Goal: Task Accomplishment & Management: Complete application form

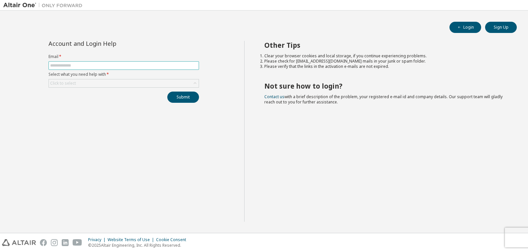
click at [62, 65] on input "text" at bounding box center [123, 65] width 147 height 5
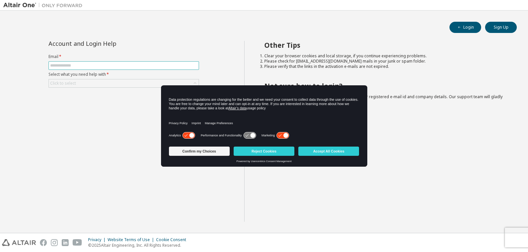
click at [76, 64] on input "text" at bounding box center [123, 65] width 147 height 5
type input "**********"
click at [127, 82] on div "Click to select" at bounding box center [124, 84] width 150 height 8
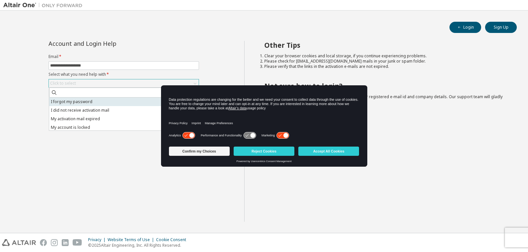
click at [99, 104] on li "I forgot my password" at bounding box center [123, 102] width 148 height 9
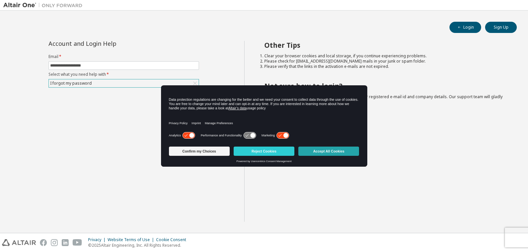
click at [319, 151] on button "Accept All Cookies" at bounding box center [328, 151] width 61 height 9
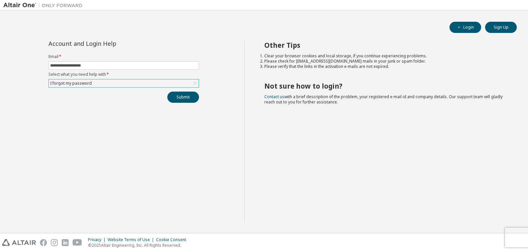
drag, startPoint x: 175, startPoint y: 98, endPoint x: 144, endPoint y: 115, distance: 35.1
click at [144, 115] on div "**********" at bounding box center [123, 131] width 241 height 181
click at [184, 97] on button "Submit" at bounding box center [183, 97] width 32 height 11
click at [514, 235] on icon "button" at bounding box center [514, 234] width 4 height 4
click at [496, 32] on button "Sign Up" at bounding box center [501, 27] width 32 height 11
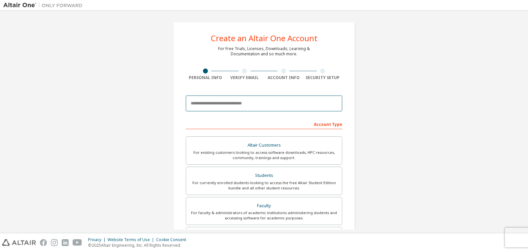
click at [247, 104] on input "email" at bounding box center [264, 104] width 156 height 16
type input "**********"
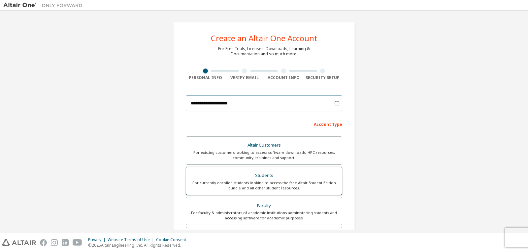
scroll to position [36, 0]
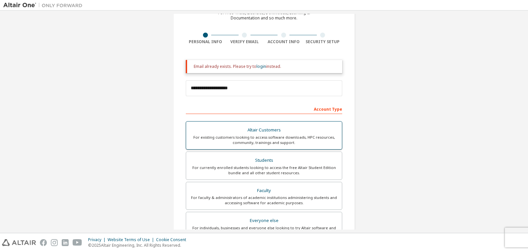
click at [261, 146] on label "Altair Customers For existing customers looking to access software downloads, H…" at bounding box center [264, 135] width 156 height 28
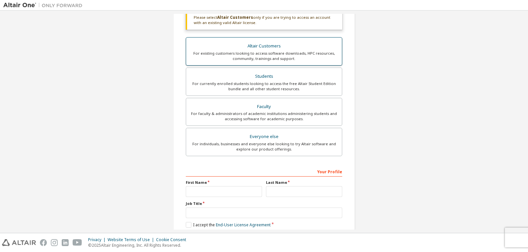
scroll to position [177, 0]
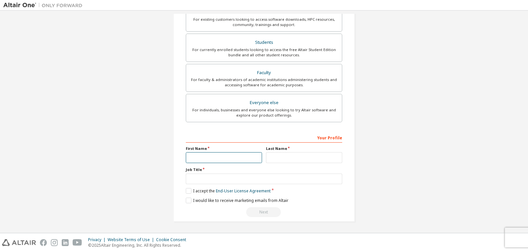
click at [246, 155] on input "text" at bounding box center [224, 157] width 76 height 11
type input "*****"
click at [283, 161] on input "text" at bounding box center [304, 157] width 76 height 11
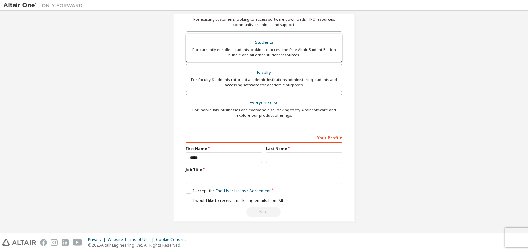
drag, startPoint x: 268, startPoint y: 53, endPoint x: 253, endPoint y: 50, distance: 14.8
click at [253, 50] on div "For currently enrolled students looking to access the free Altair Student Editi…" at bounding box center [264, 52] width 148 height 11
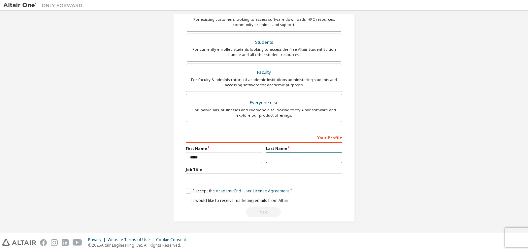
click at [271, 159] on input "text" at bounding box center [304, 157] width 76 height 11
type input "******"
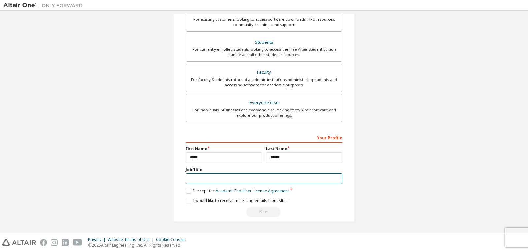
click at [278, 182] on input "text" at bounding box center [264, 179] width 156 height 11
type input "*******"
click at [202, 191] on label "I accept the Academic End-User License Agreement" at bounding box center [237, 191] width 103 height 6
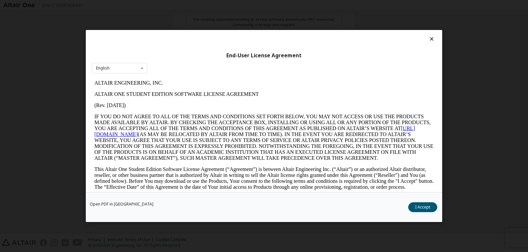
scroll to position [0, 0]
drag, startPoint x: 426, startPoint y: 211, endPoint x: 438, endPoint y: 218, distance: 13.8
click at [438, 218] on div "Open PDF in New Tab I Accept" at bounding box center [264, 207] width 356 height 30
click at [427, 210] on button "I Accept" at bounding box center [422, 208] width 29 height 10
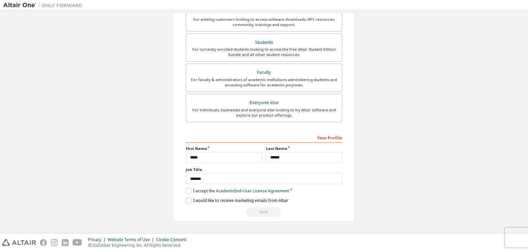
click at [187, 203] on label "I would like to receive marketing emails from Altair" at bounding box center [237, 201] width 103 height 6
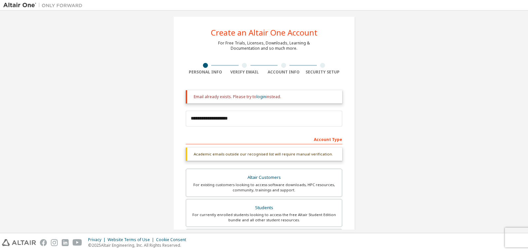
scroll to position [5, 0]
click at [297, 153] on div "Academic emails outside our recognised list will require manual verification." at bounding box center [264, 154] width 156 height 13
click at [284, 140] on div "Account Type" at bounding box center [264, 139] width 156 height 11
click at [253, 140] on div "Account Type" at bounding box center [264, 139] width 156 height 11
click at [270, 151] on div "Academic emails outside our recognised list will require manual verification." at bounding box center [264, 154] width 156 height 13
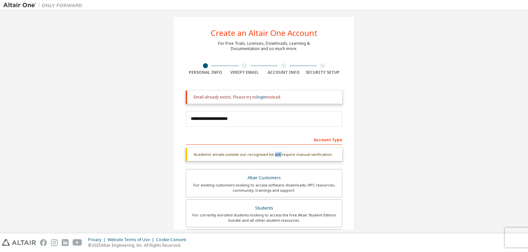
click at [270, 151] on div "Academic emails outside our recognised list will require manual verification." at bounding box center [264, 154] width 156 height 13
click at [279, 95] on div "Email already exists. Please try to login instead." at bounding box center [265, 97] width 143 height 5
click at [308, 141] on div "Account Type" at bounding box center [264, 139] width 156 height 11
click at [296, 157] on div "Academic emails outside our recognised list will require manual verification." at bounding box center [264, 154] width 156 height 13
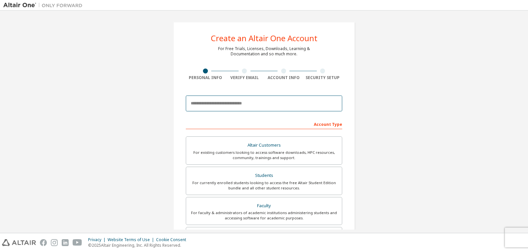
click at [247, 110] on input "email" at bounding box center [264, 104] width 156 height 16
type input "**********"
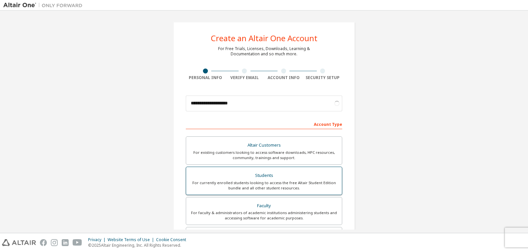
click at [253, 174] on div "Altair Customers For existing customers looking to access software downloads, H…" at bounding box center [264, 197] width 156 height 121
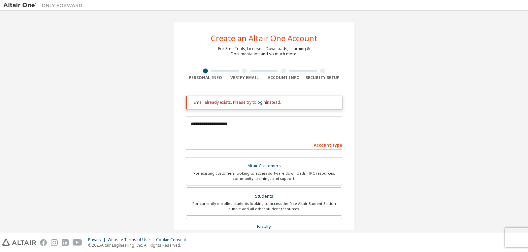
click at [238, 145] on div "Account Type" at bounding box center [264, 145] width 156 height 11
click at [264, 208] on div "For currently enrolled students looking to access the free Altair Student Editi…" at bounding box center [264, 206] width 148 height 11
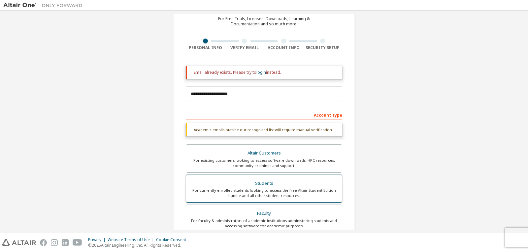
scroll to position [30, 0]
click at [263, 195] on div "For currently enrolled students looking to access the free Altair Student Editi…" at bounding box center [264, 193] width 148 height 11
click at [236, 131] on div "Academic emails outside our recognised list will require manual verification." at bounding box center [264, 129] width 156 height 13
click at [256, 71] on link "login" at bounding box center [261, 72] width 10 height 6
